Goal: Find specific page/section: Find specific page/section

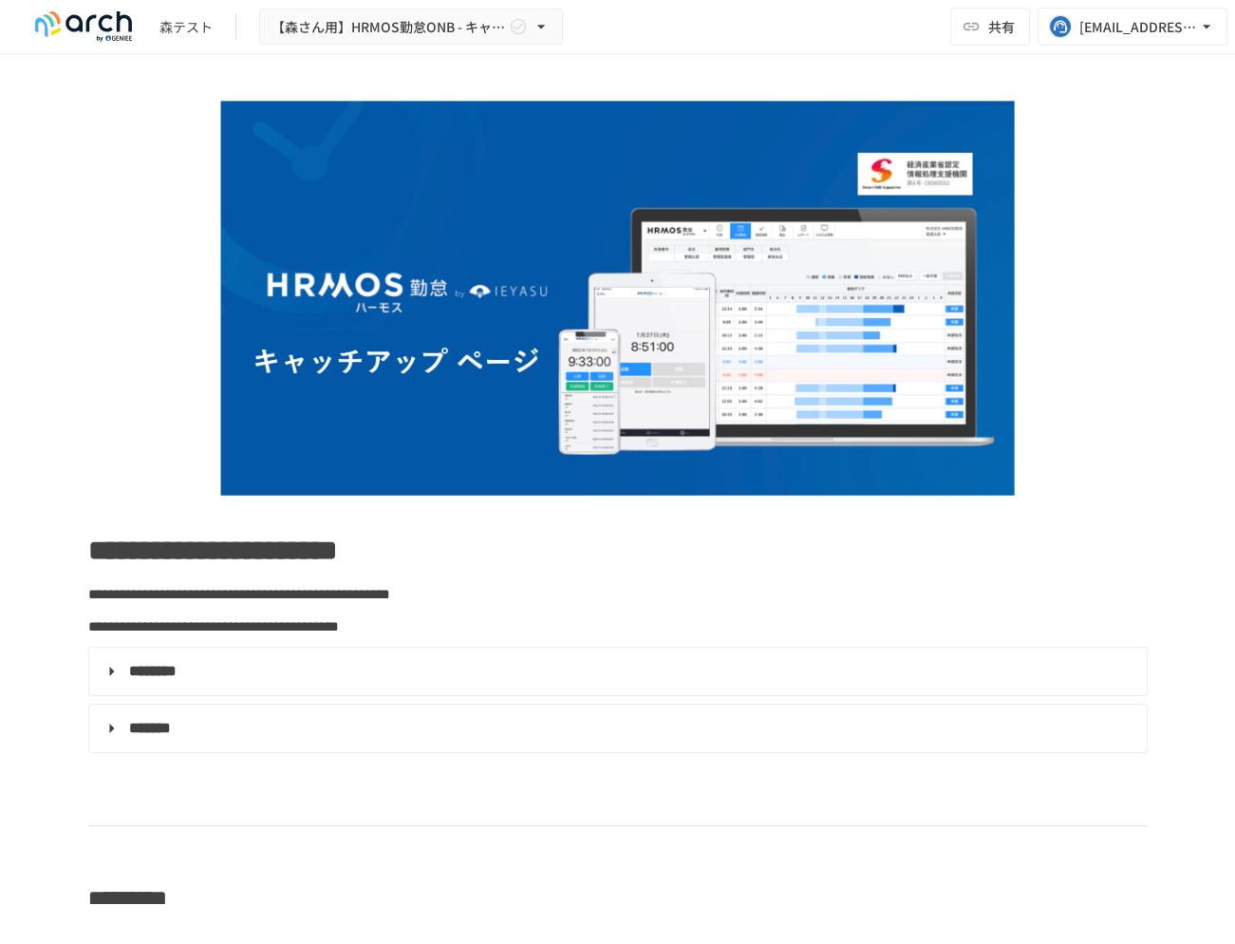
scroll to position [15107, 0]
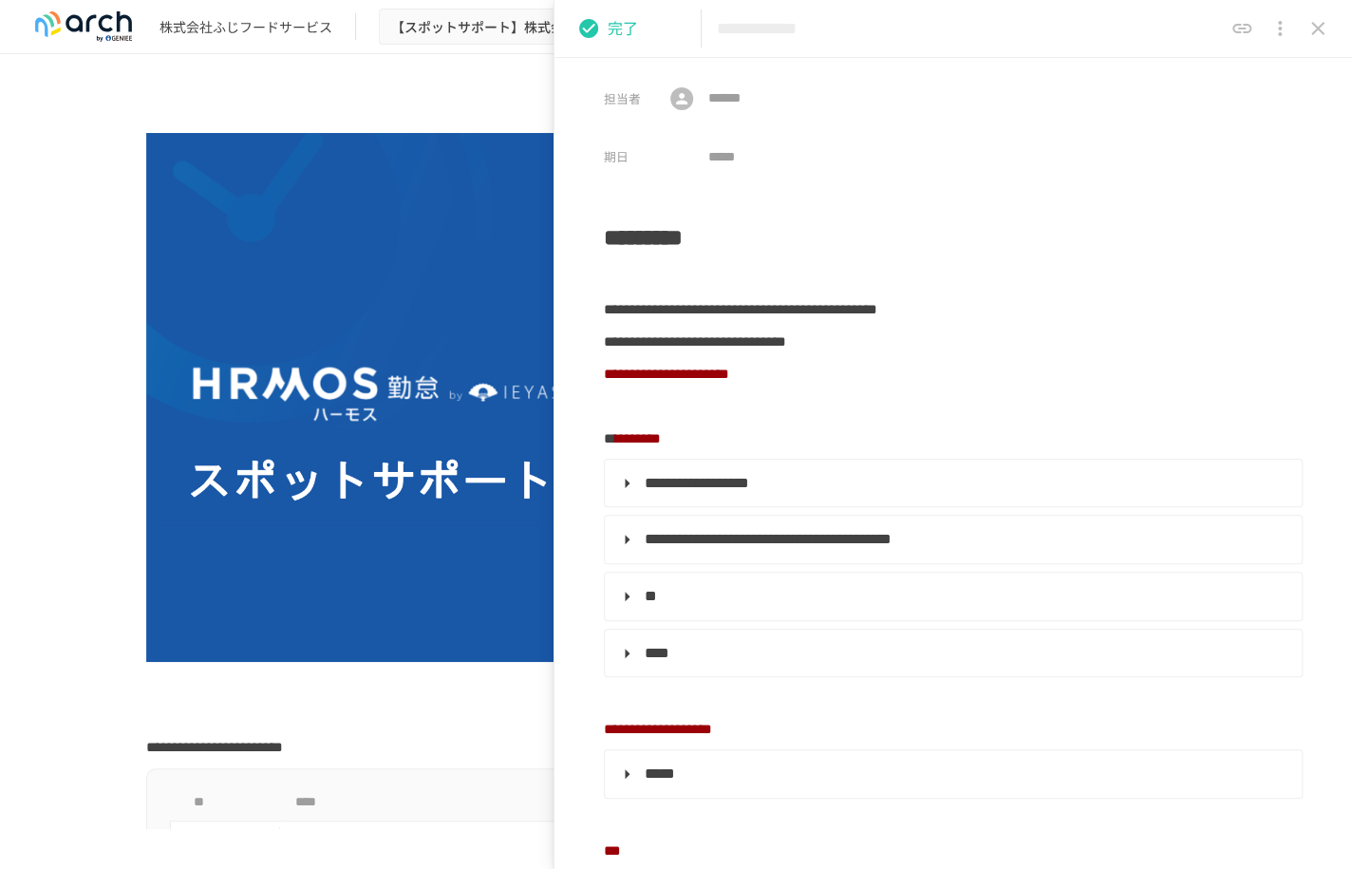
scroll to position [1254, 0]
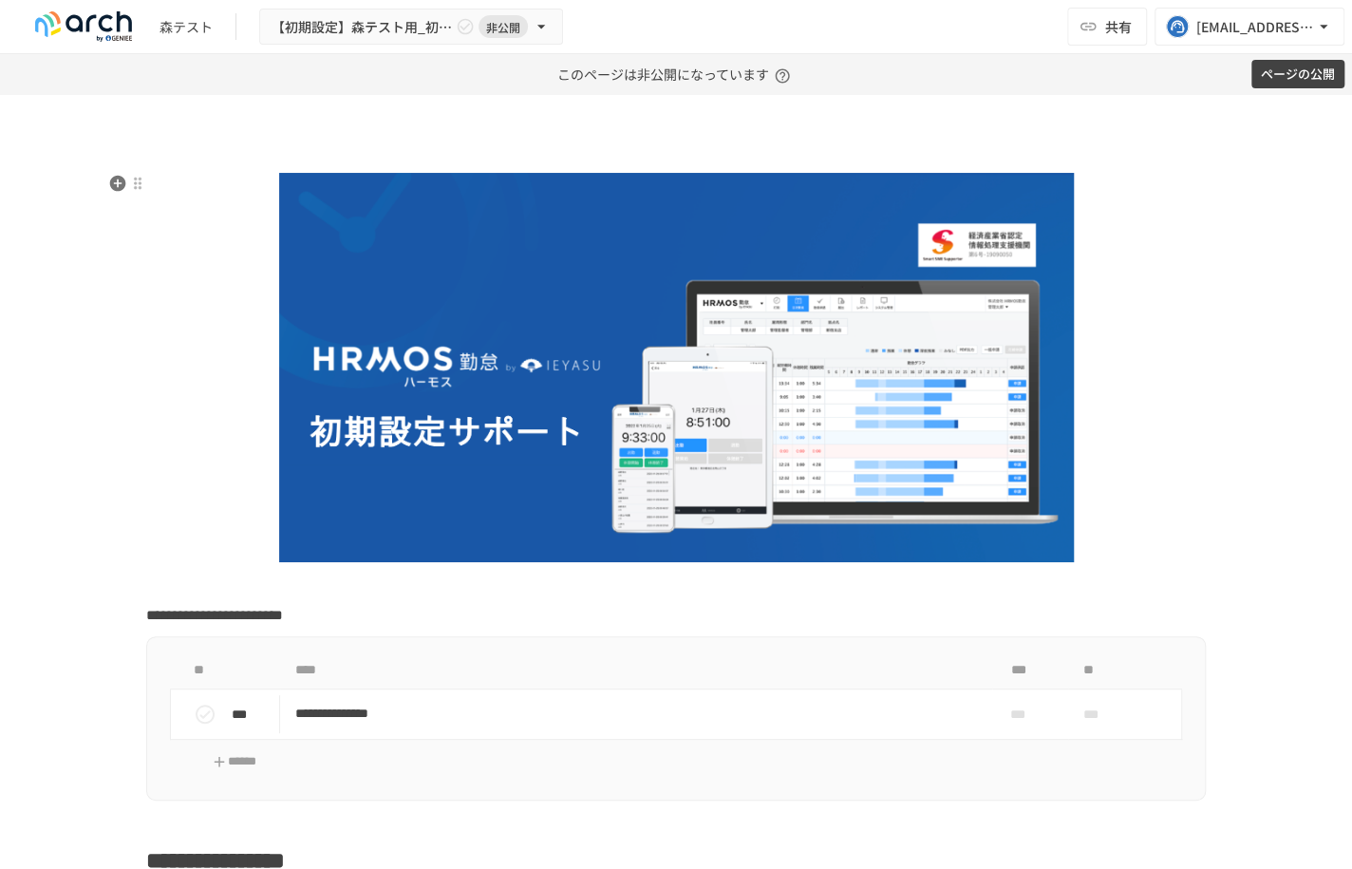
scroll to position [35, 0]
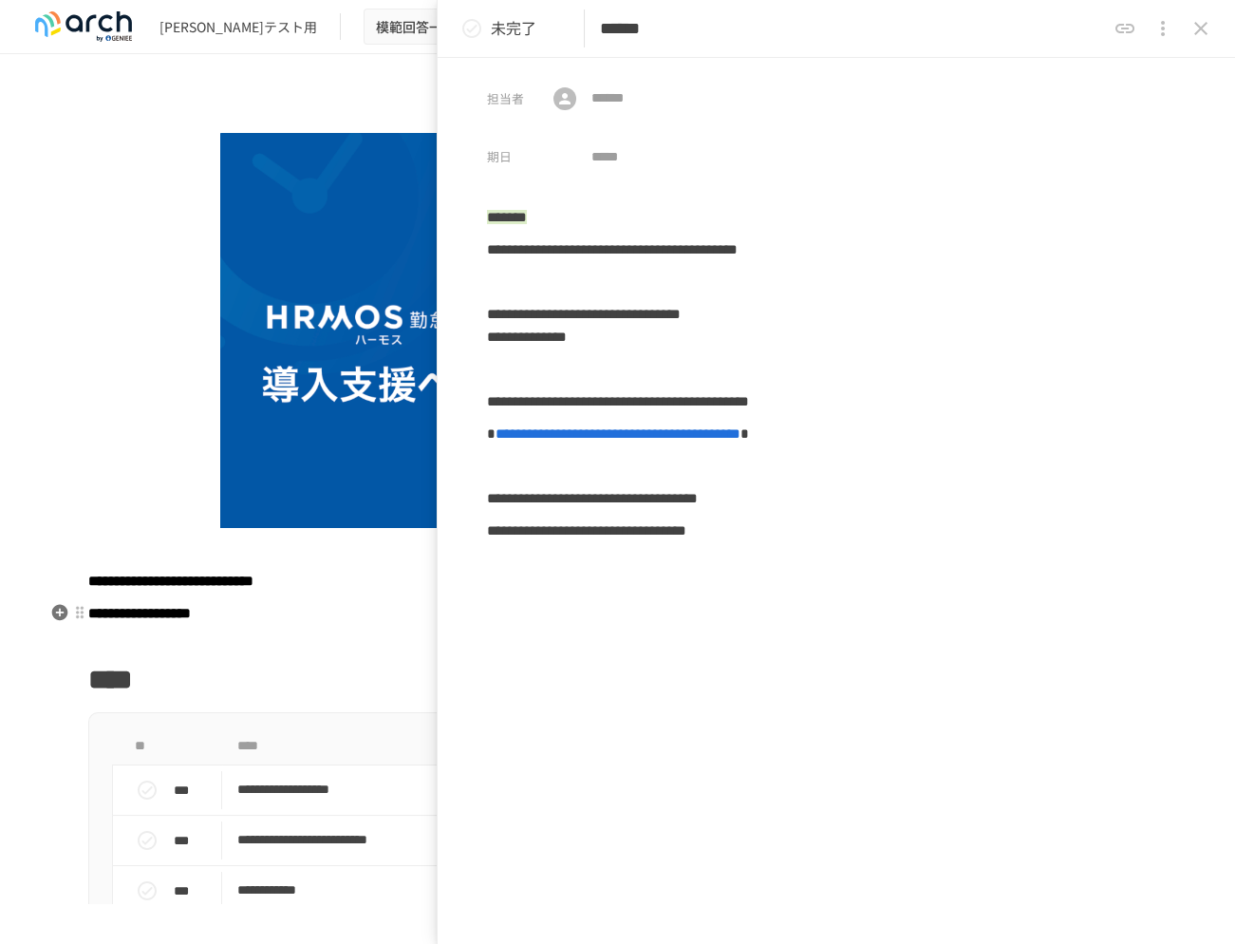
scroll to position [476, 0]
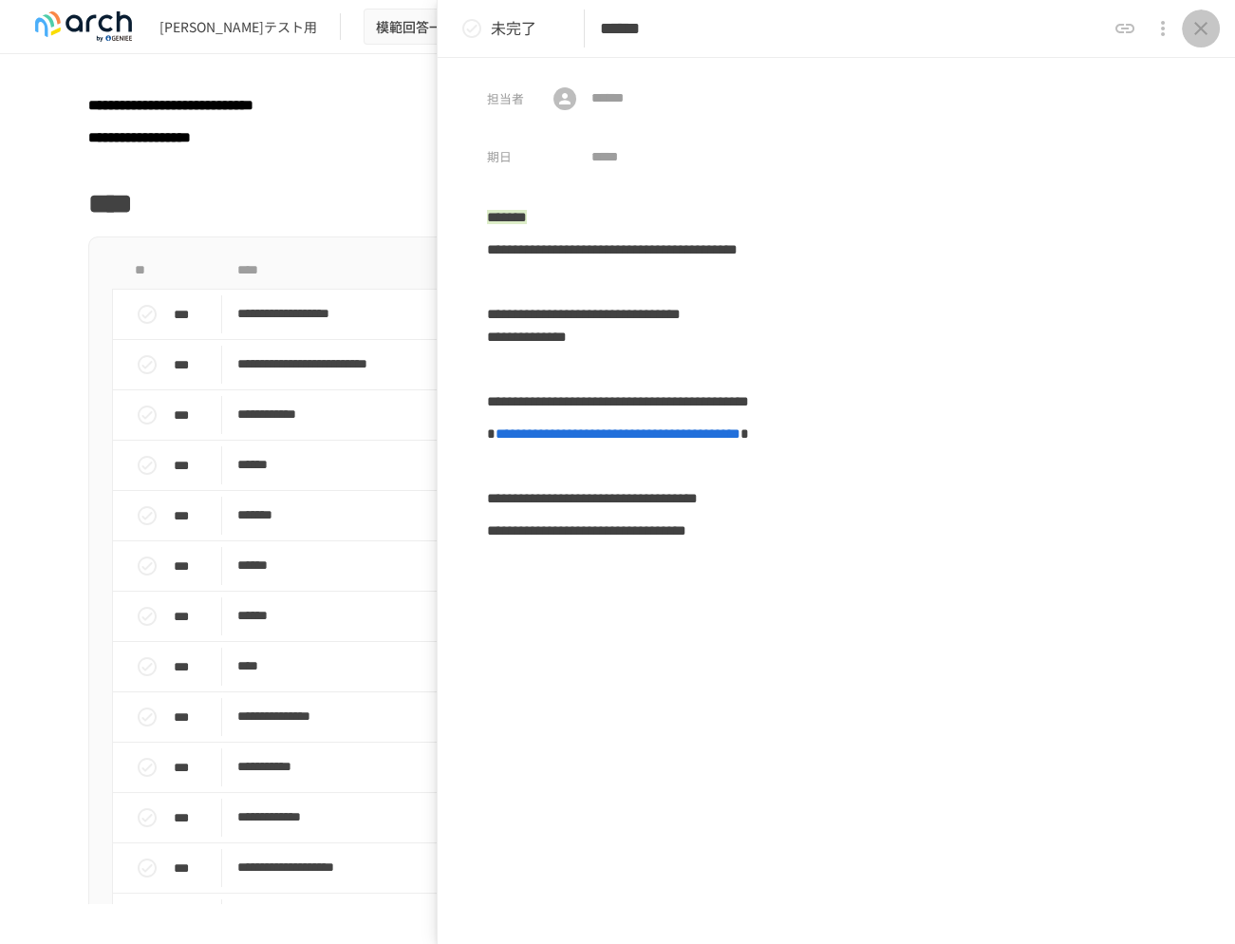
click at [1193, 38] on icon "close drawer" at bounding box center [1201, 28] width 23 height 23
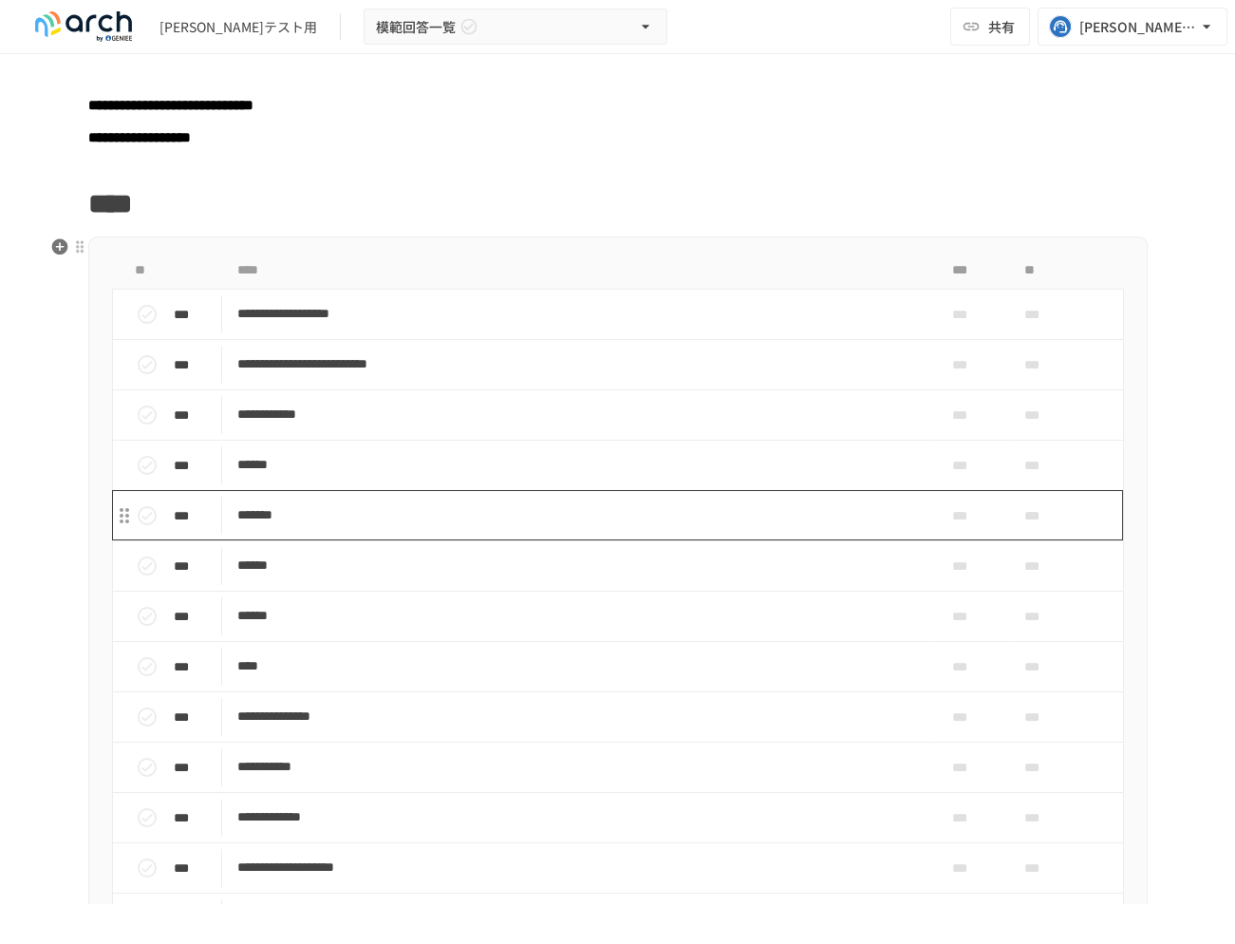
click at [307, 521] on p "*******" at bounding box center [578, 515] width 682 height 24
